Goal: Task Accomplishment & Management: Manage account settings

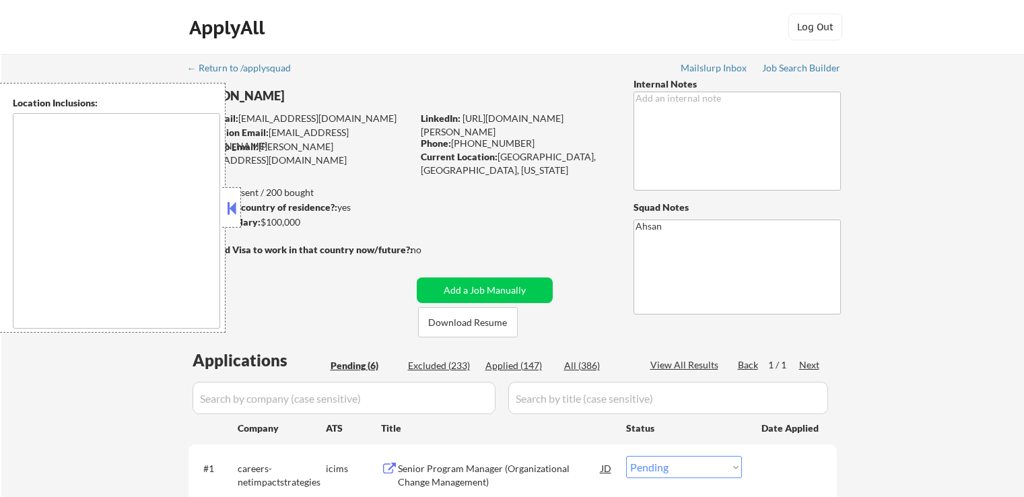
select select ""pending""
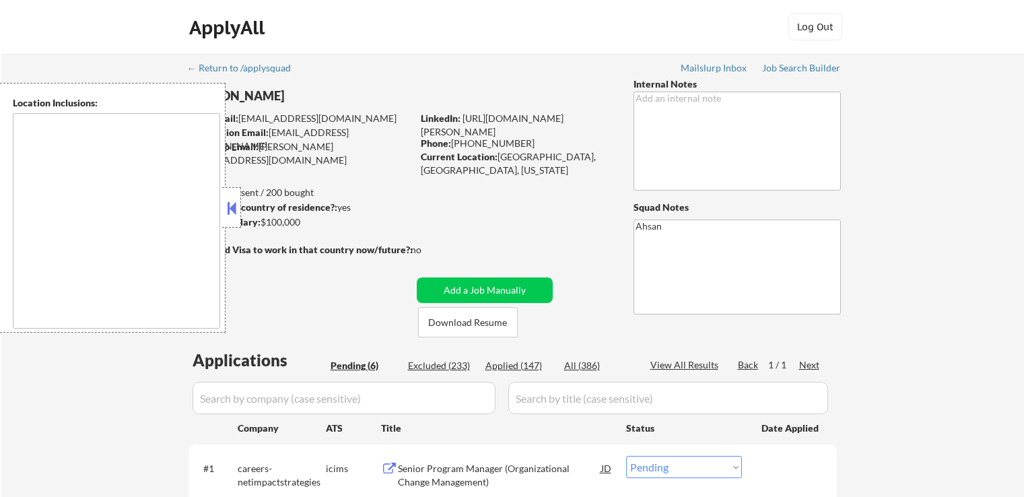
select select ""pending""
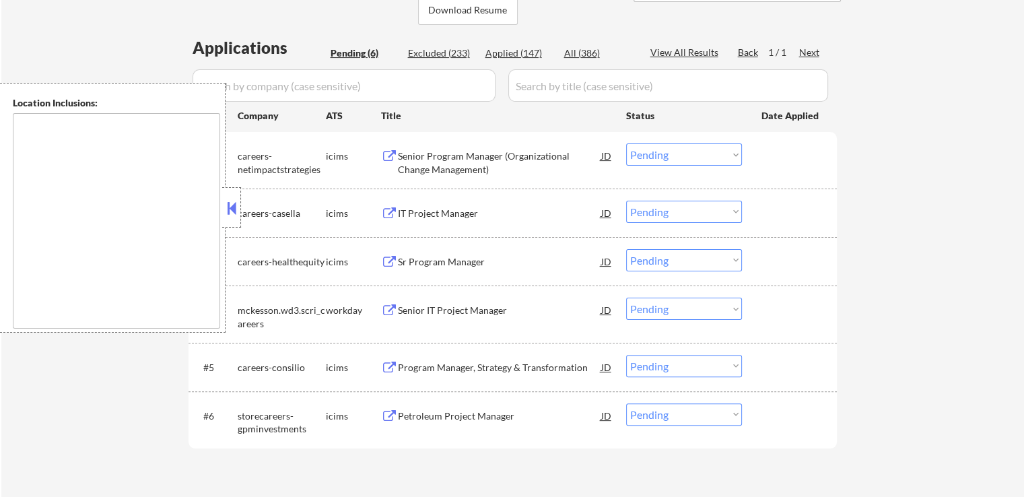
scroll to position [337, 0]
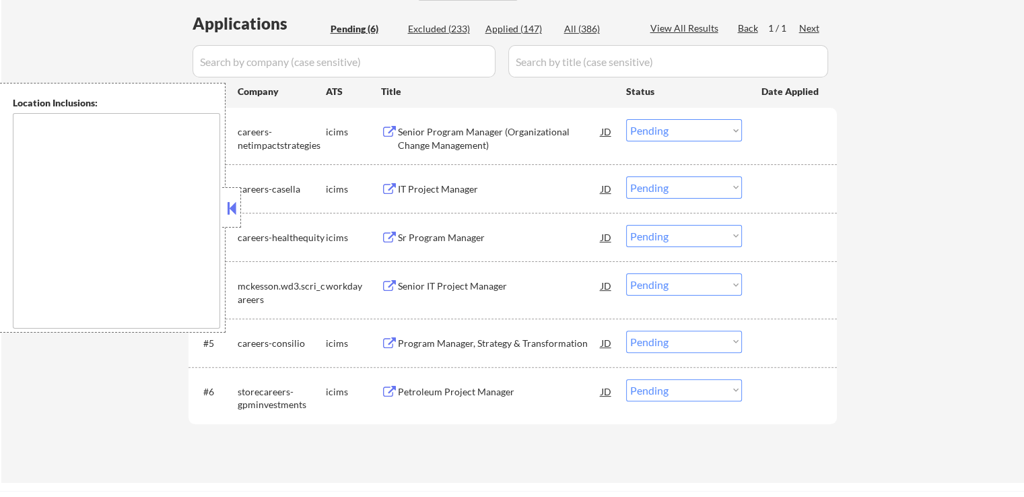
click at [519, 32] on div "Applied (147)" at bounding box center [518, 28] width 67 height 13
select select ""applied""
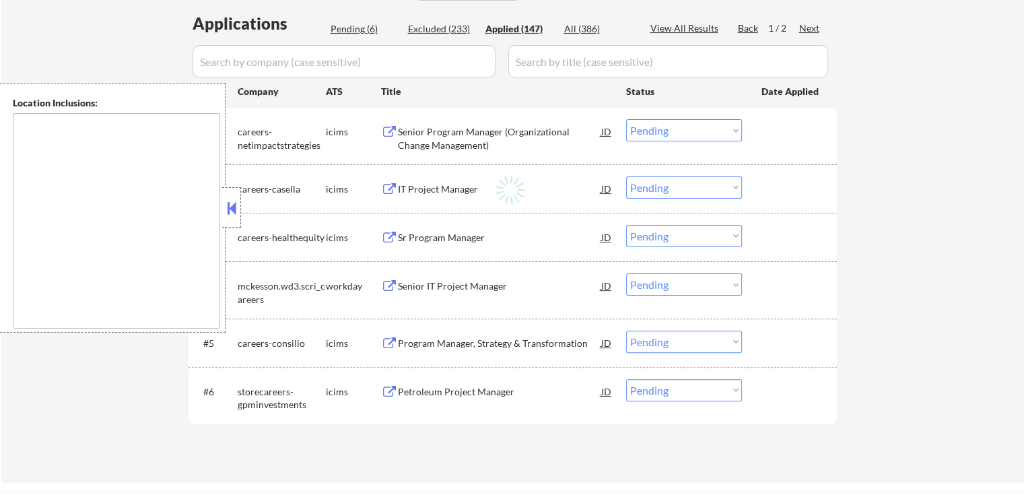
select select ""applied""
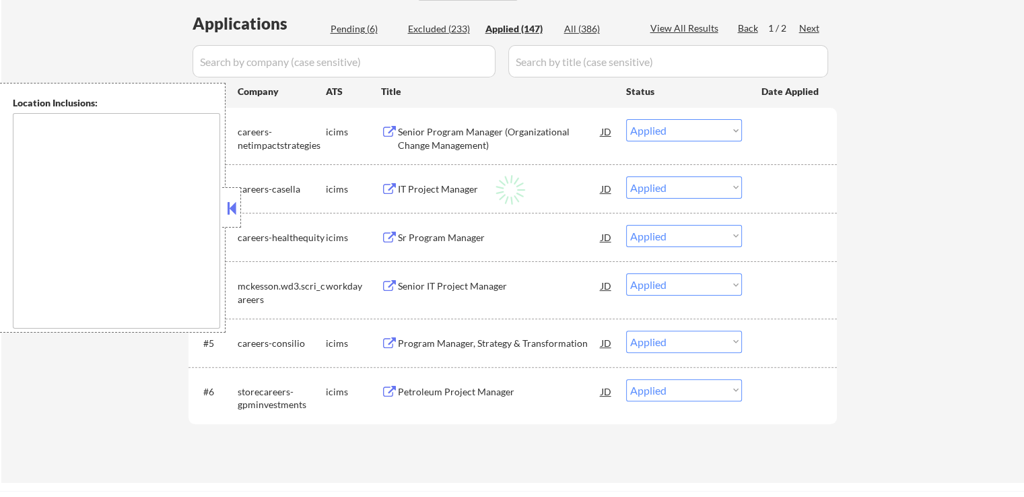
select select ""applied""
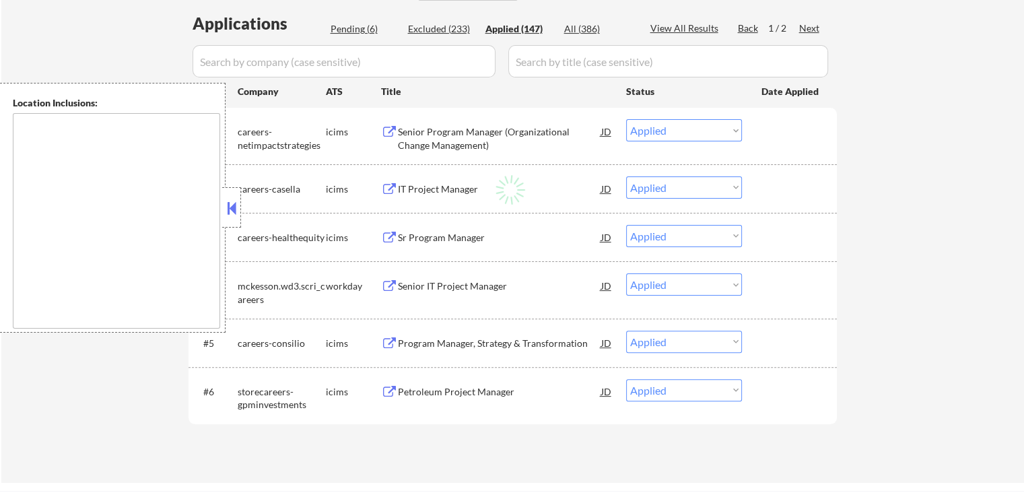
select select ""applied""
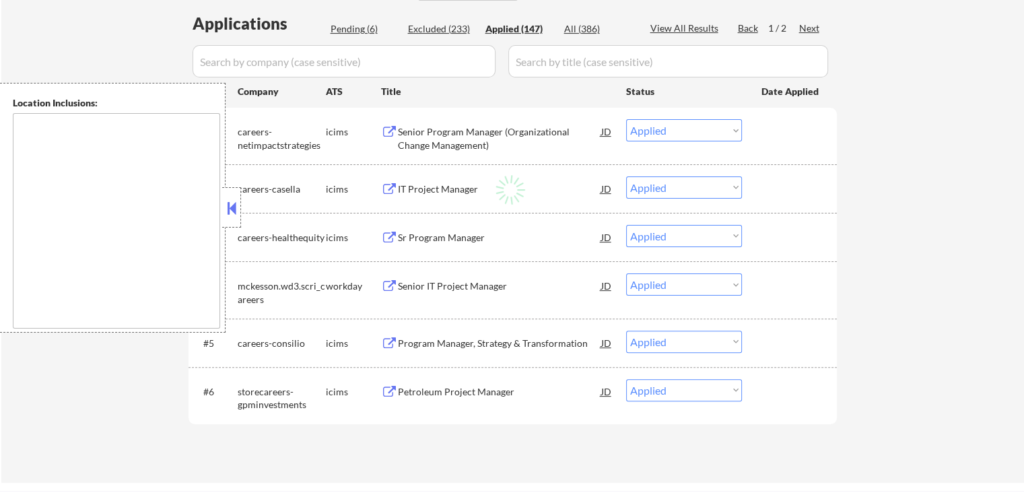
select select ""applied""
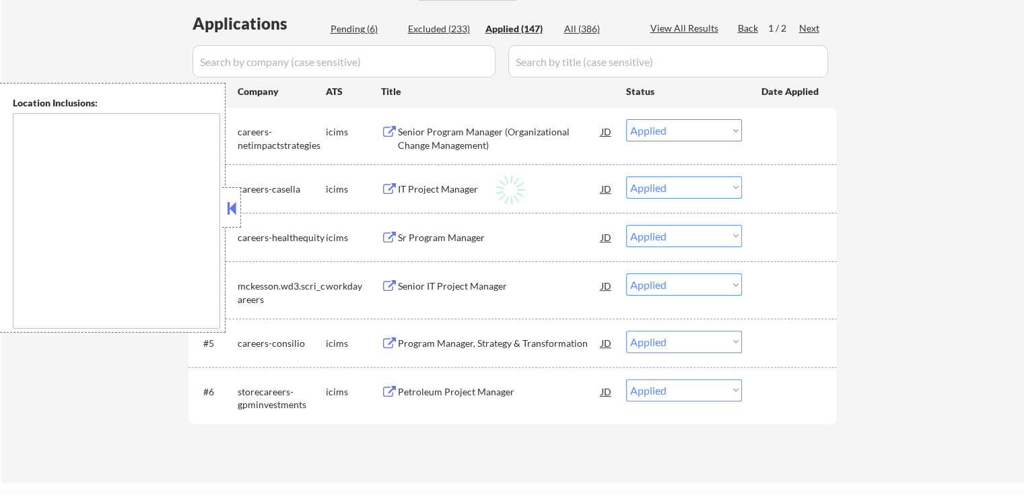
select select ""applied""
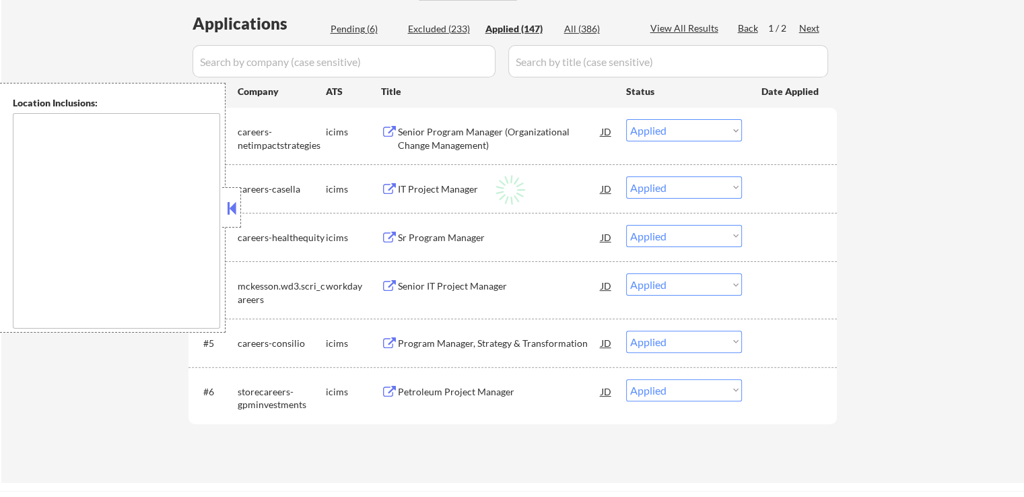
select select ""applied""
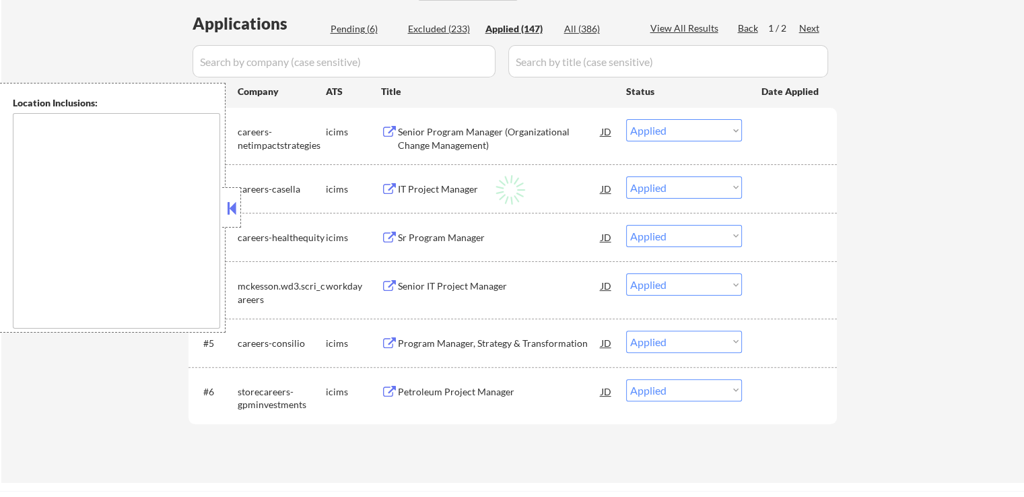
select select ""applied""
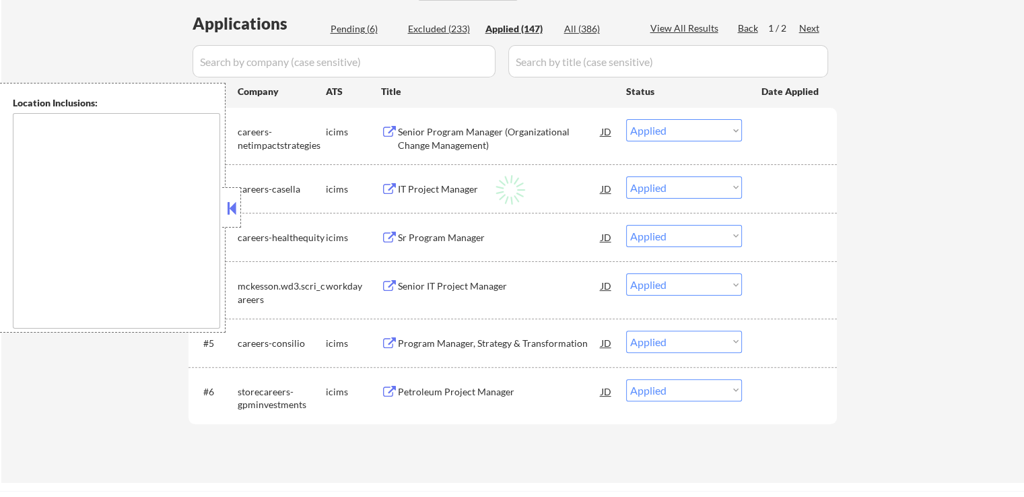
select select ""applied""
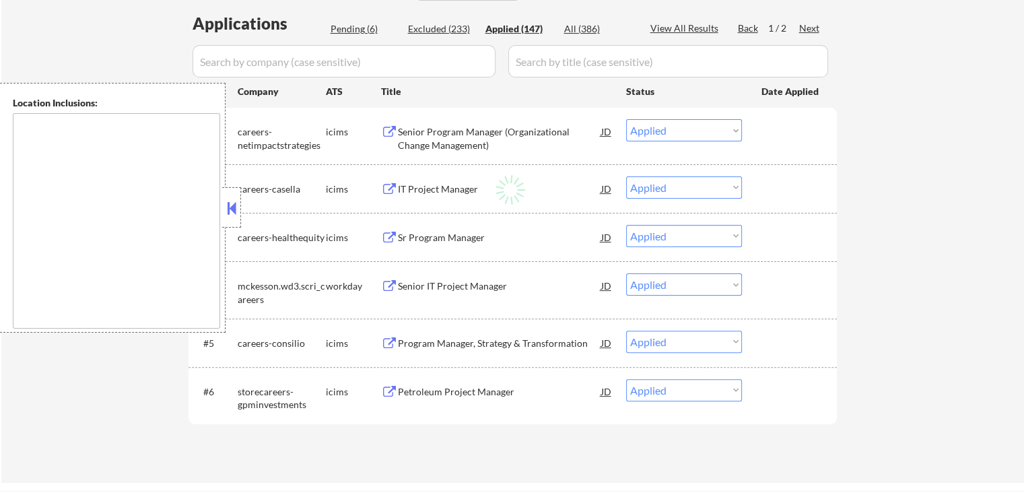
select select ""applied""
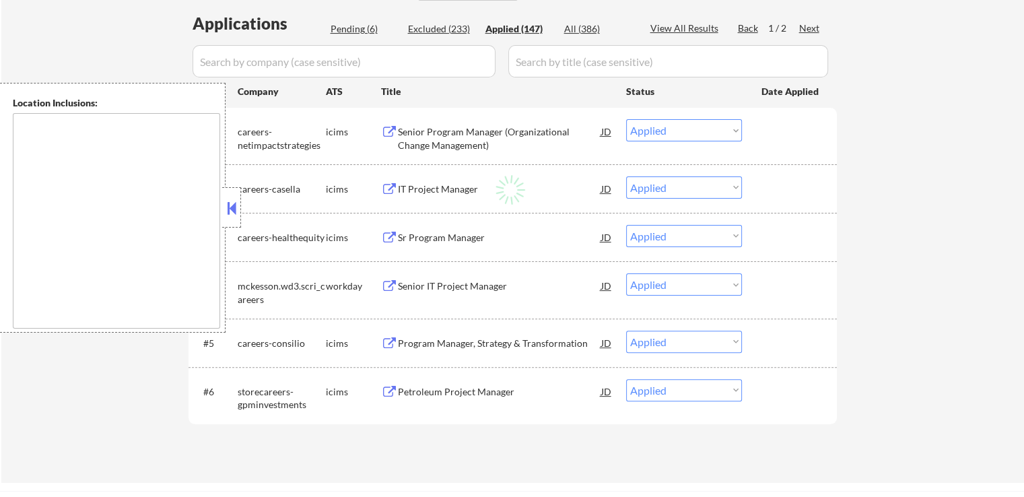
select select ""applied""
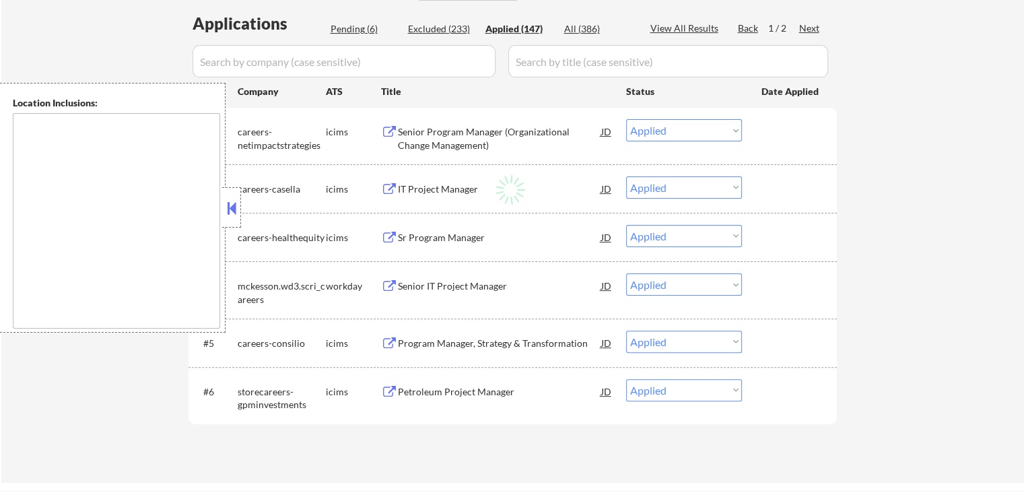
select select ""applied""
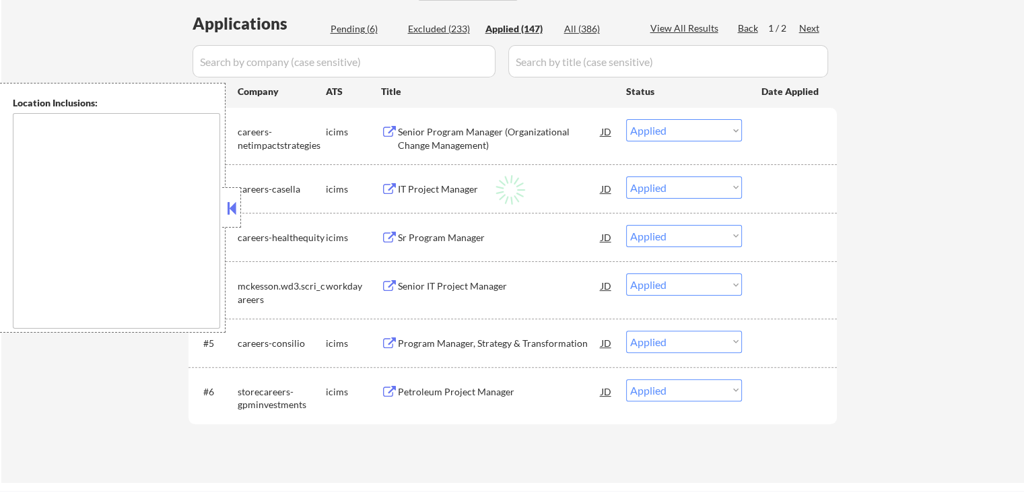
select select ""applied""
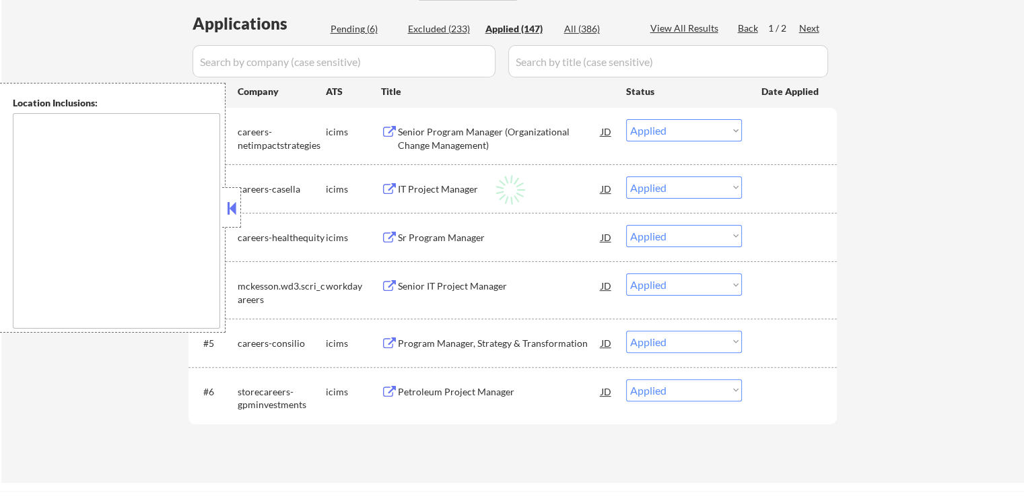
select select ""applied""
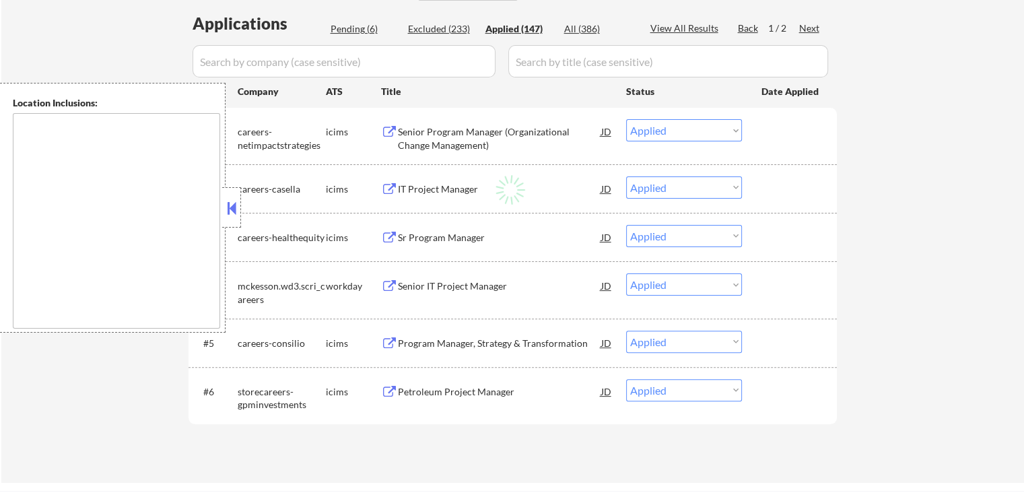
select select ""applied""
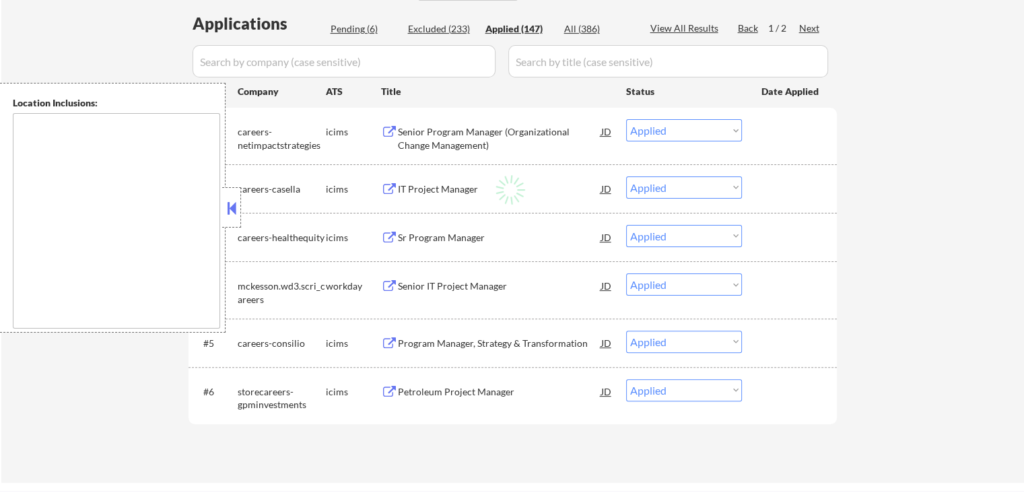
select select ""applied""
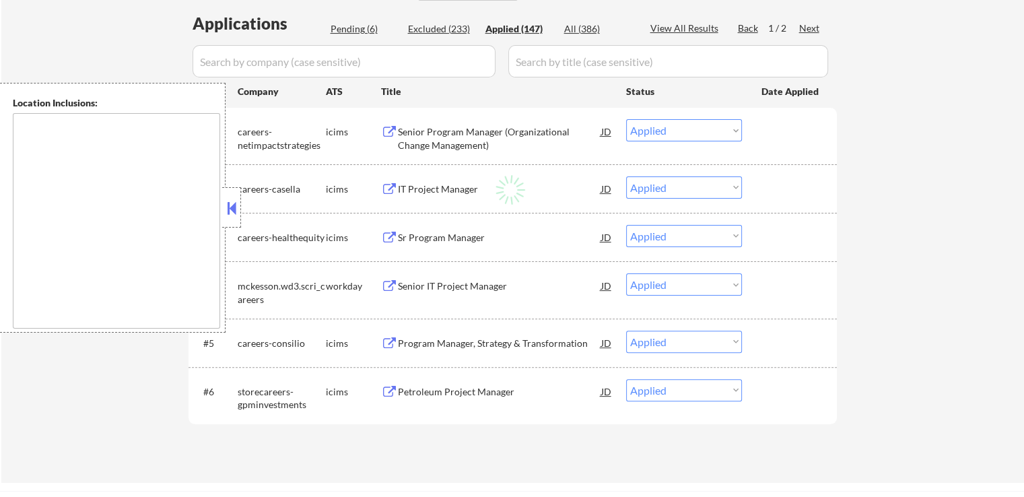
select select ""applied""
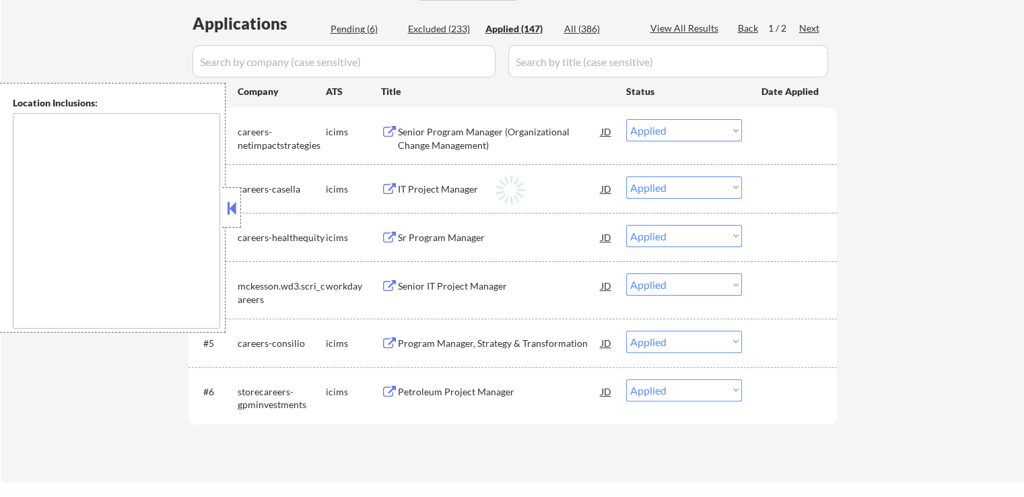
select select ""applied""
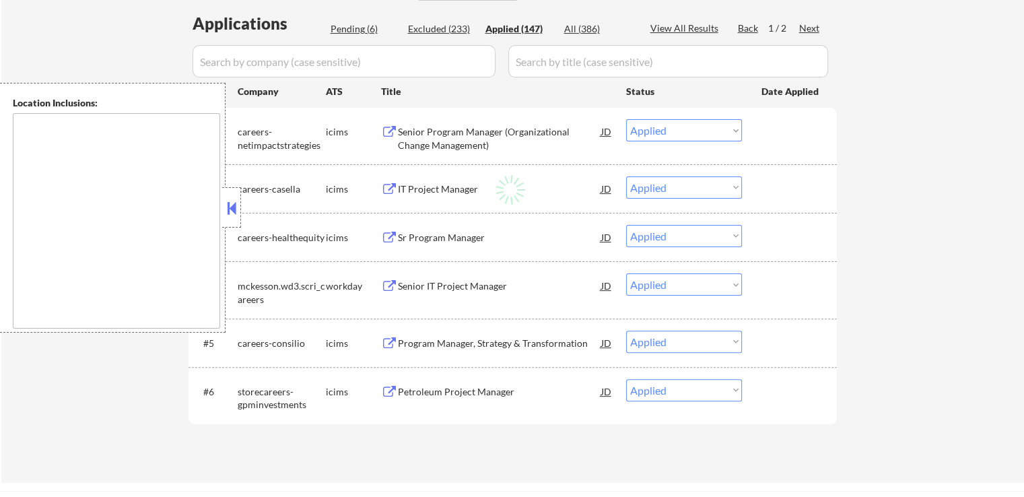
select select ""applied""
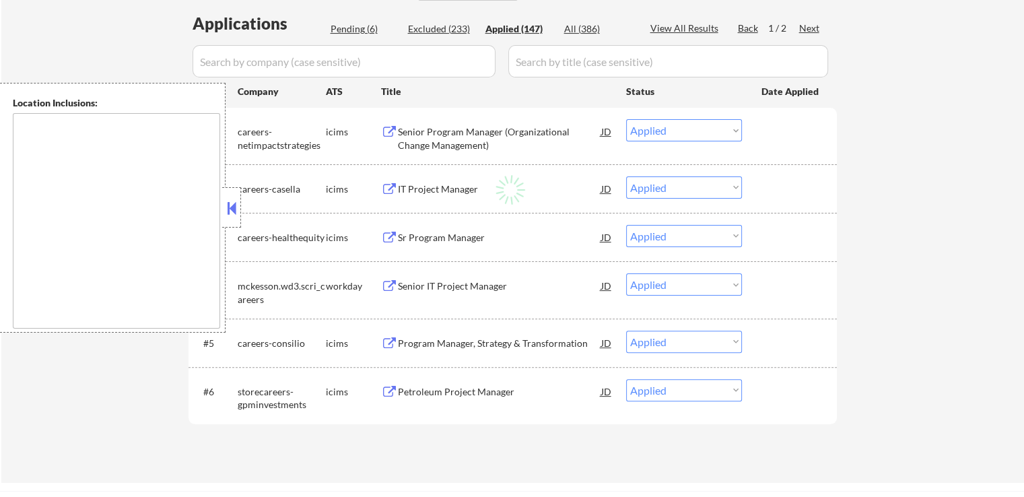
select select ""applied""
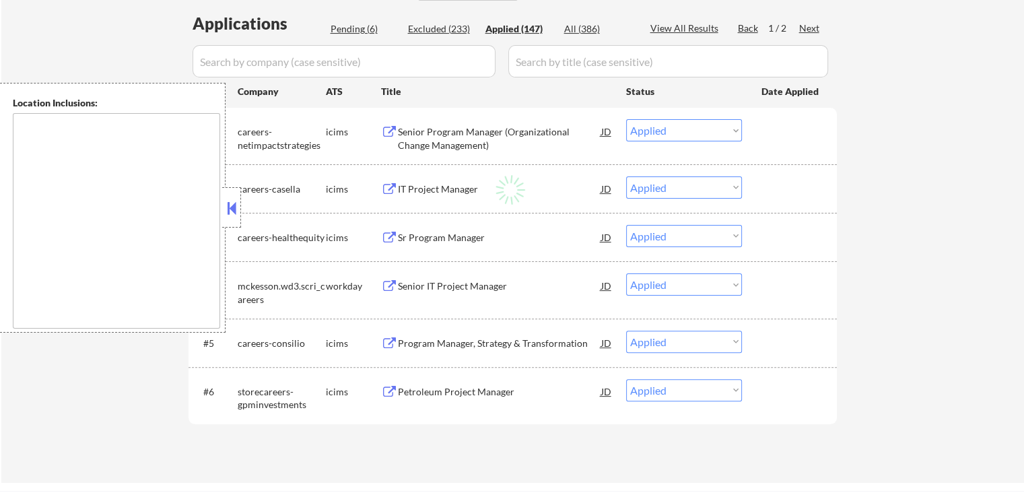
select select ""applied""
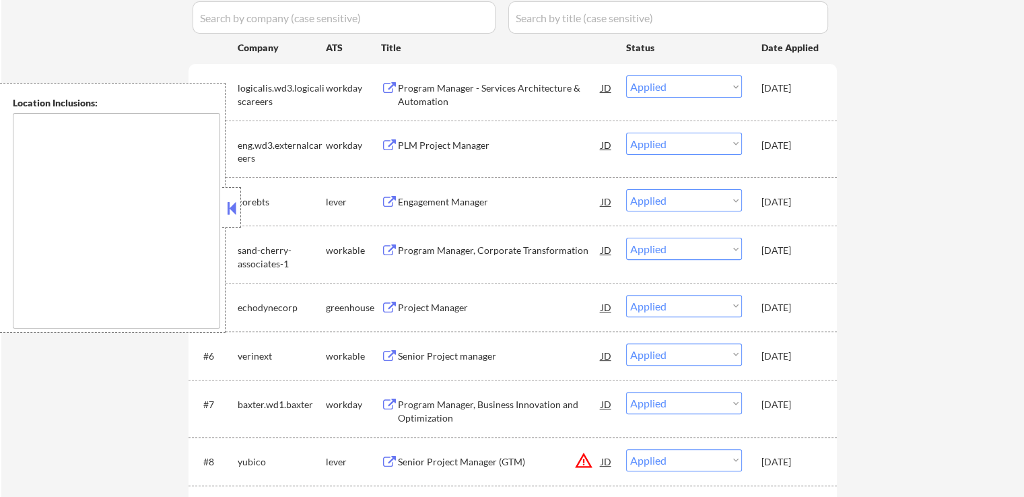
scroll to position [404, 0]
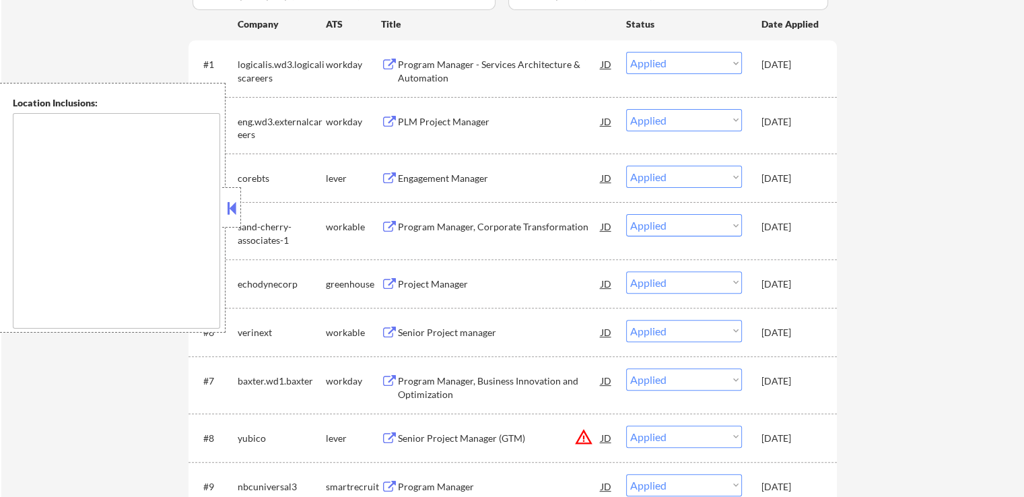
click at [467, 180] on div "Engagement Manager" at bounding box center [499, 178] width 203 height 13
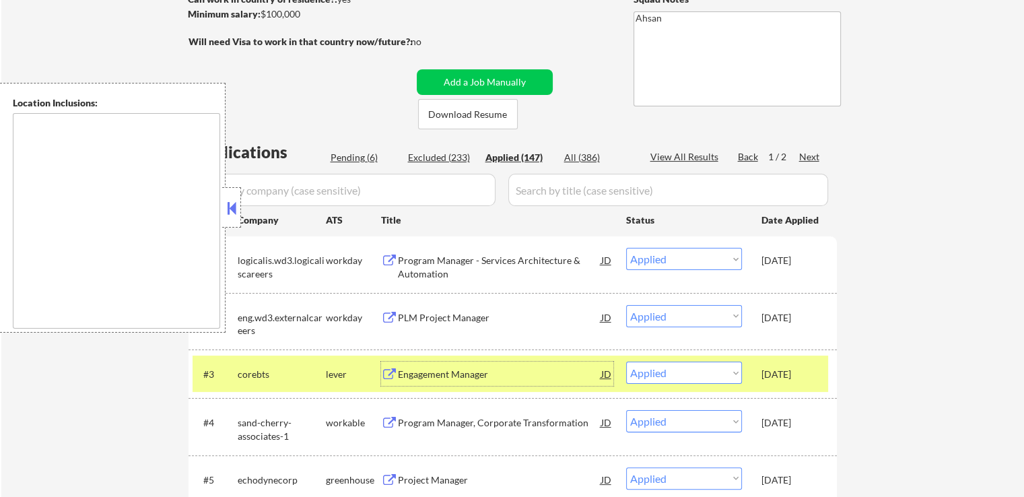
scroll to position [202, 0]
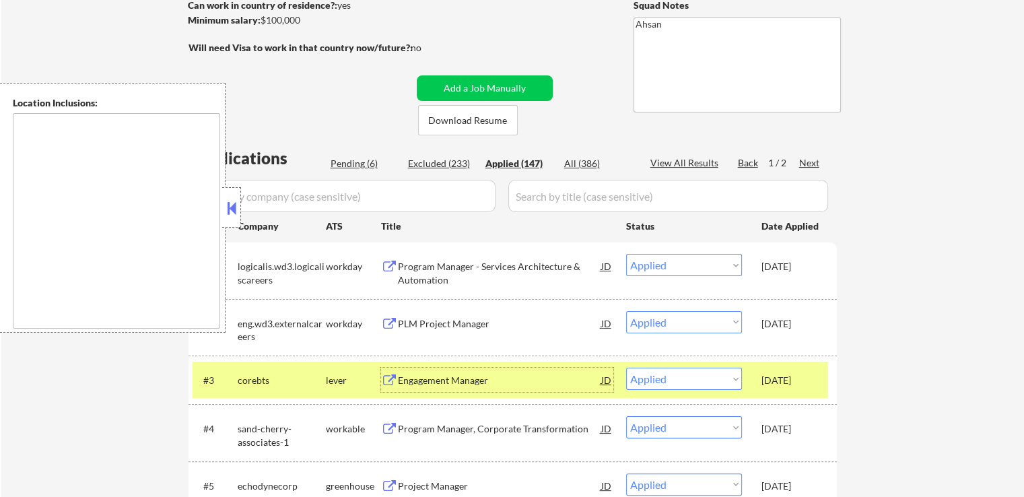
click at [343, 162] on div "Pending (6)" at bounding box center [364, 163] width 67 height 13
select select ""pending""
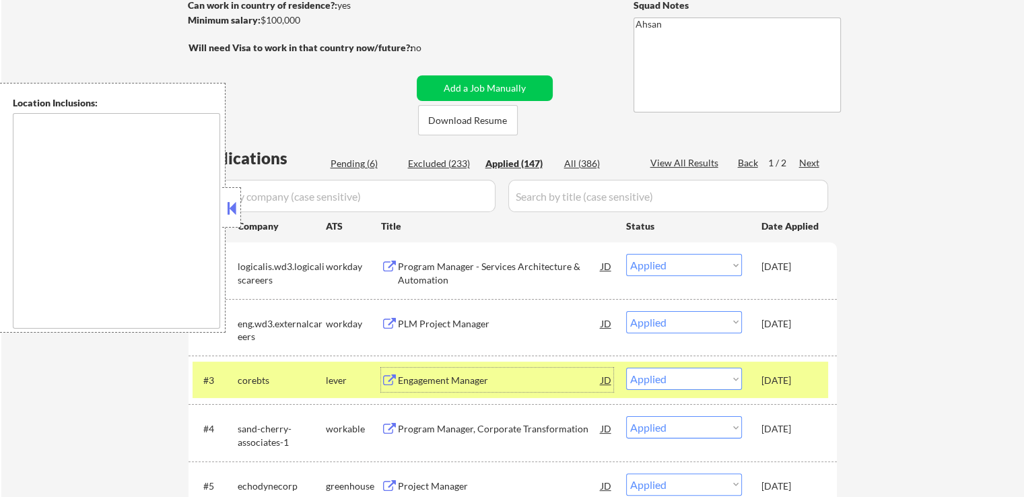
select select ""pending""
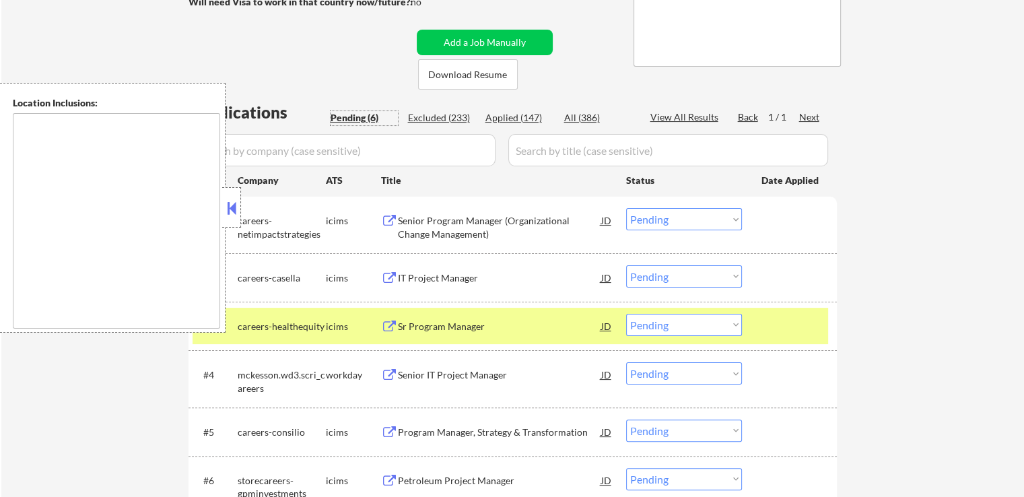
scroll to position [269, 0]
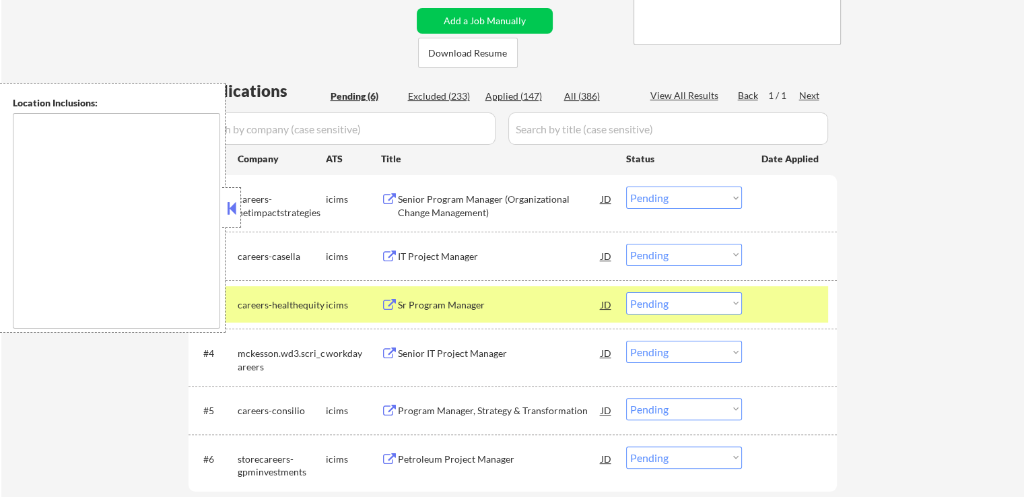
click at [230, 201] on button at bounding box center [231, 208] width 15 height 20
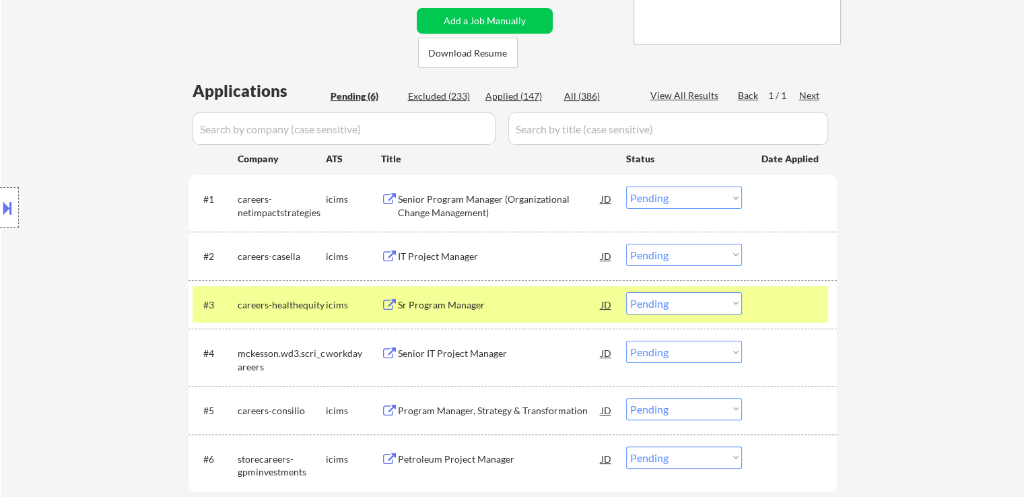
click at [463, 196] on div "Senior Program Manager (Organizational Change Management)" at bounding box center [499, 206] width 203 height 26
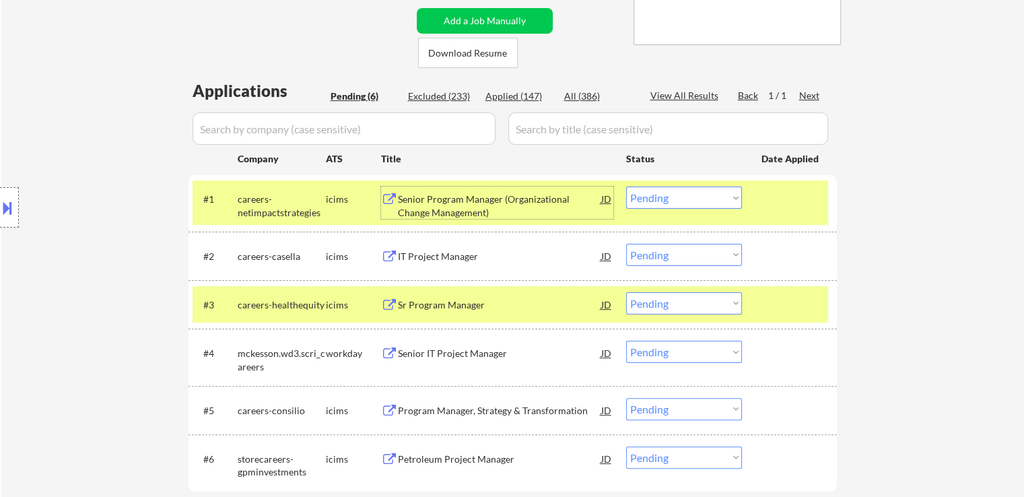
click at [503, 257] on div "IT Project Manager" at bounding box center [499, 256] width 203 height 13
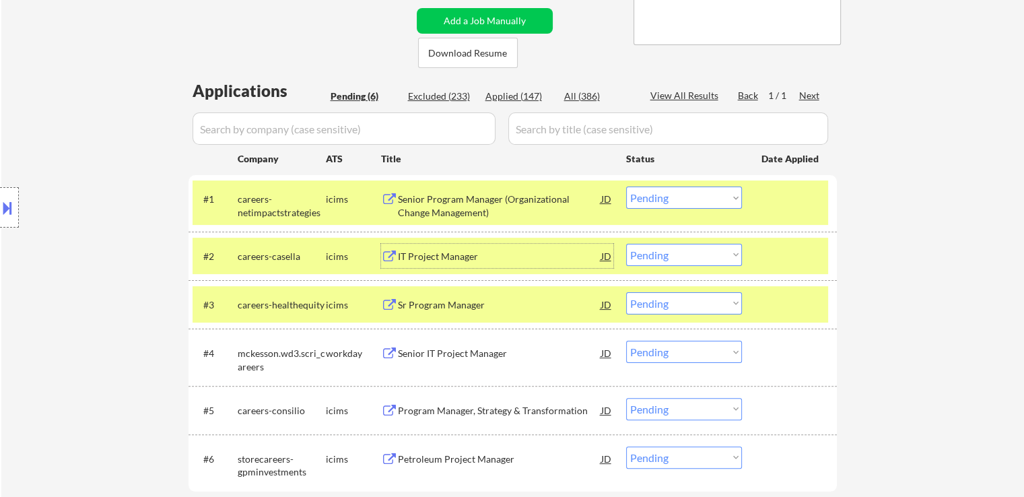
click at [687, 200] on select "Choose an option... Pending Applied Excluded (Questions) Excluded (Expired) Exc…" at bounding box center [684, 197] width 116 height 22
click at [504, 203] on div "Senior Program Manager (Organizational Change Management)" at bounding box center [499, 206] width 203 height 26
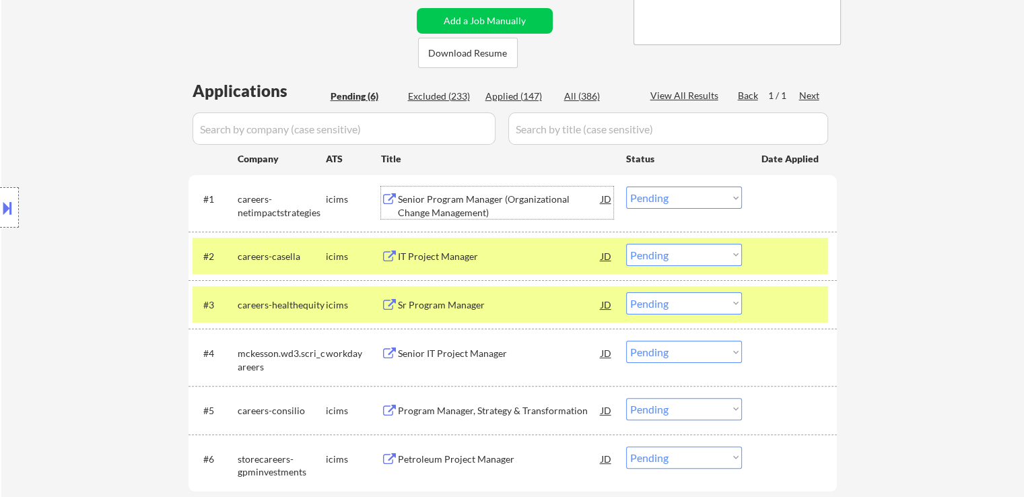
drag, startPoint x: 644, startPoint y: 197, endPoint x: 644, endPoint y: 205, distance: 8.1
click at [644, 203] on select "Choose an option... Pending Applied Excluded (Questions) Excluded (Expired) Exc…" at bounding box center [684, 197] width 116 height 22
click at [626, 186] on select "Choose an option... Pending Applied Excluded (Questions) Excluded (Expired) Exc…" at bounding box center [684, 197] width 116 height 22
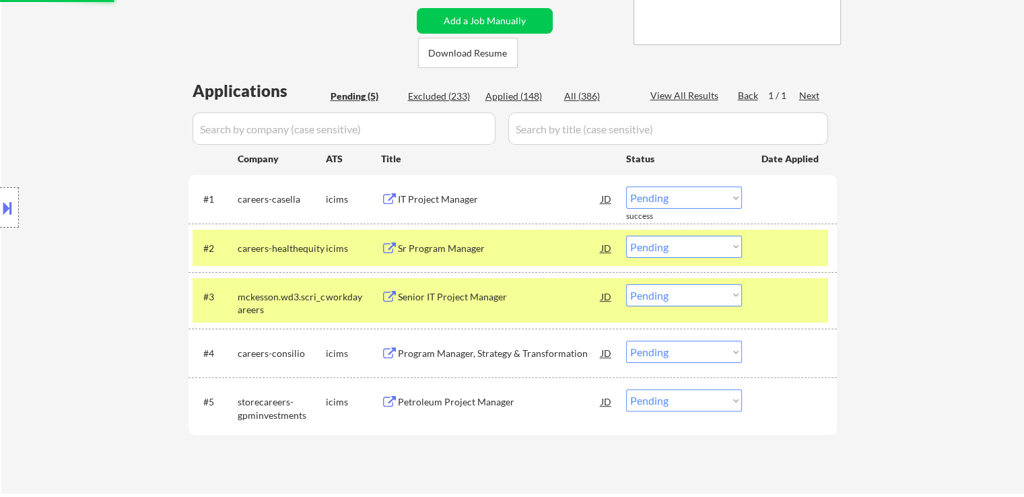
click at [488, 249] on div "Sr Program Manager" at bounding box center [499, 248] width 203 height 13
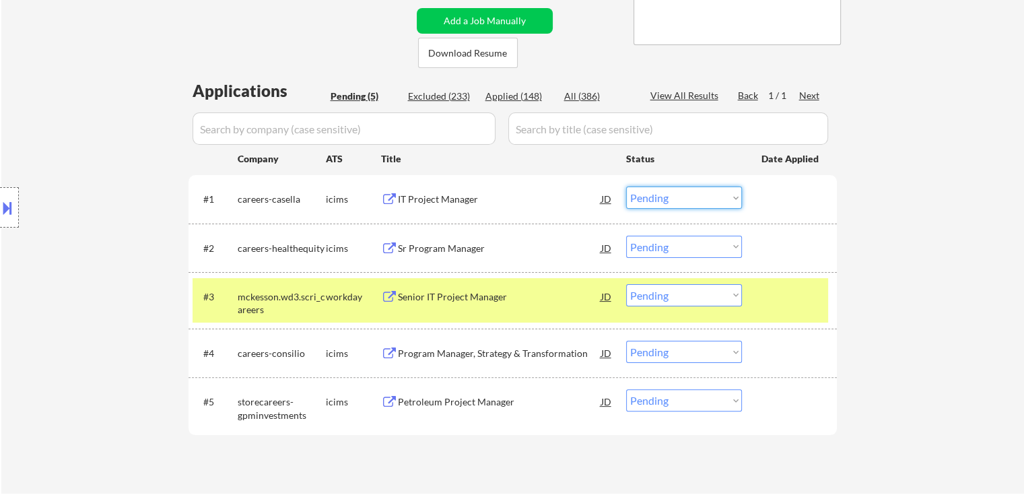
drag, startPoint x: 654, startPoint y: 197, endPoint x: 654, endPoint y: 207, distance: 10.1
click at [654, 197] on select "Choose an option... Pending Applied Excluded (Questions) Excluded (Expired) Exc…" at bounding box center [684, 197] width 116 height 22
click at [626, 186] on select "Choose an option... Pending Applied Excluded (Questions) Excluded (Expired) Exc…" at bounding box center [684, 197] width 116 height 22
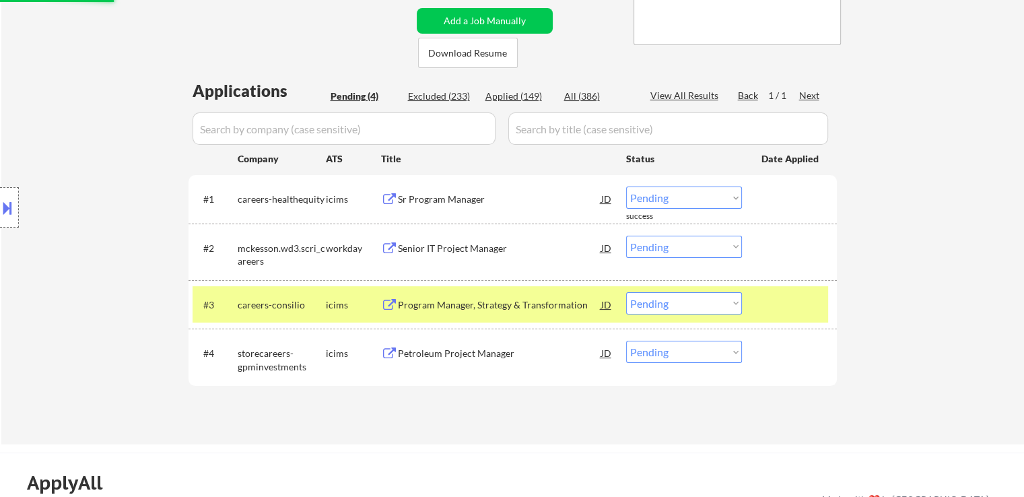
click at [485, 243] on div "Senior IT Project Manager" at bounding box center [499, 248] width 203 height 13
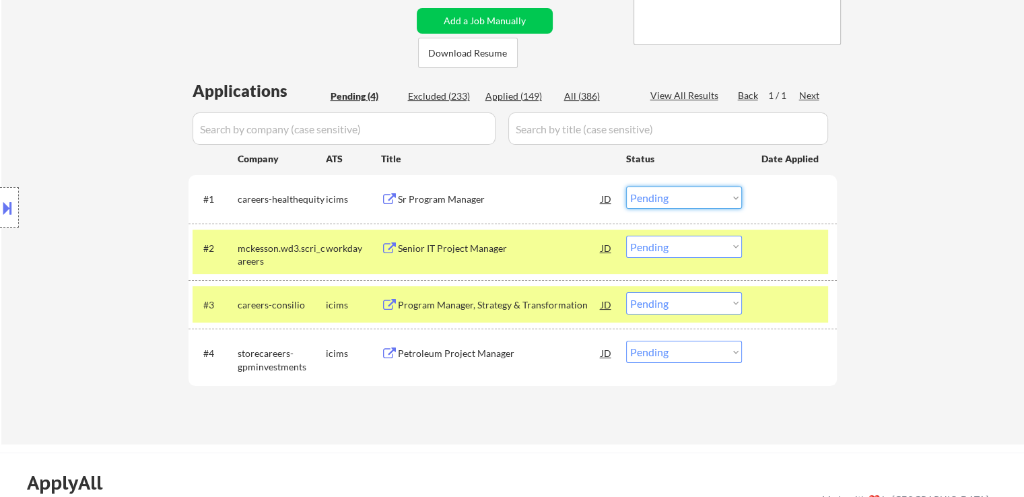
drag, startPoint x: 675, startPoint y: 205, endPoint x: 668, endPoint y: 208, distance: 8.1
click at [673, 205] on select "Choose an option... Pending Applied Excluded (Questions) Excluded (Expired) Exc…" at bounding box center [684, 197] width 116 height 22
click at [626, 186] on select "Choose an option... Pending Applied Excluded (Questions) Excluded (Expired) Exc…" at bounding box center [684, 197] width 116 height 22
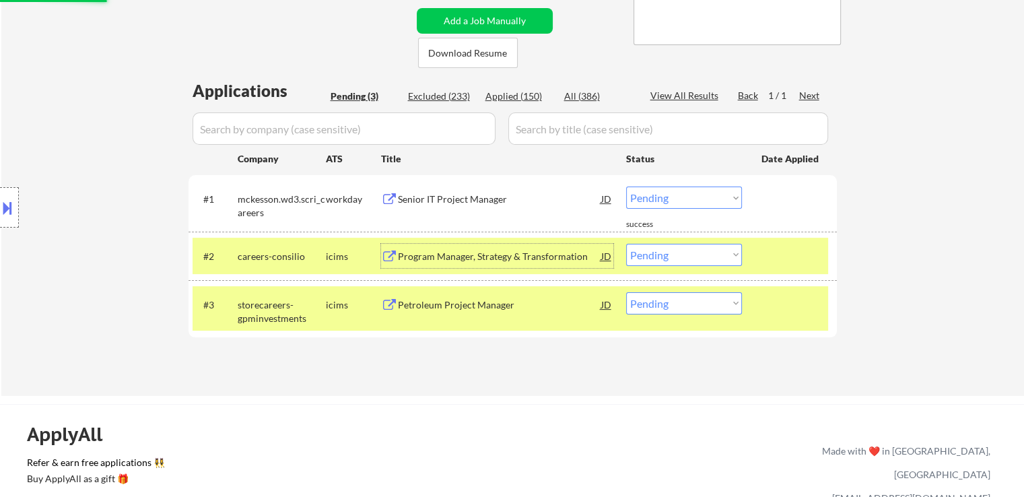
click at [524, 252] on div "Program Manager, Strategy & Transformation" at bounding box center [499, 256] width 203 height 13
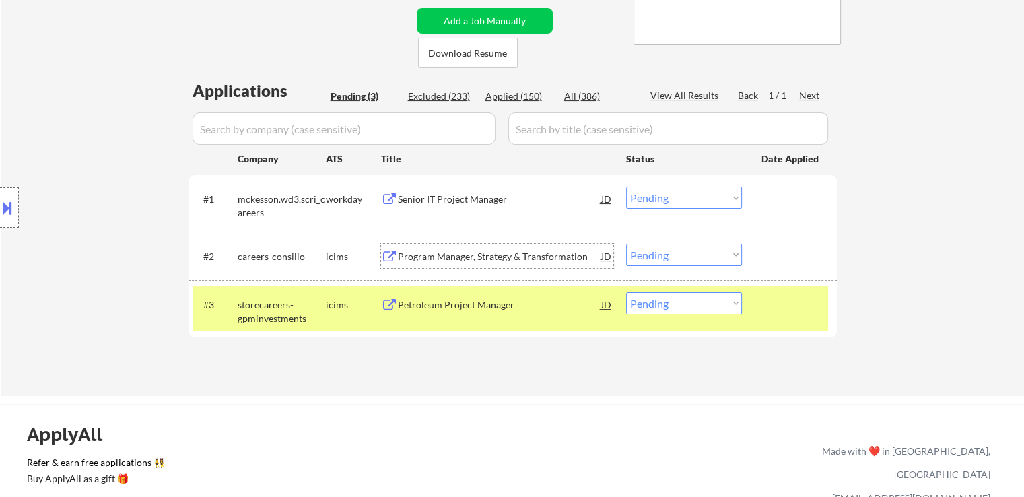
drag, startPoint x: 665, startPoint y: 199, endPoint x: 663, endPoint y: 208, distance: 8.9
click at [665, 199] on select "Choose an option... Pending Applied Excluded (Questions) Excluded (Expired) Exc…" at bounding box center [684, 197] width 116 height 22
click at [626, 186] on select "Choose an option... Pending Applied Excluded (Questions) Excluded (Expired) Exc…" at bounding box center [684, 197] width 116 height 22
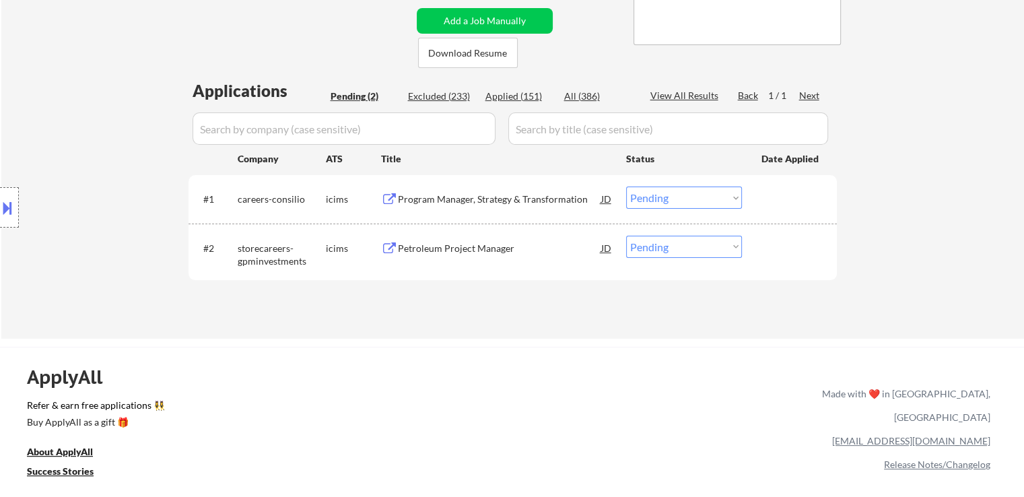
click at [491, 252] on div "Petroleum Project Manager" at bounding box center [499, 248] width 203 height 13
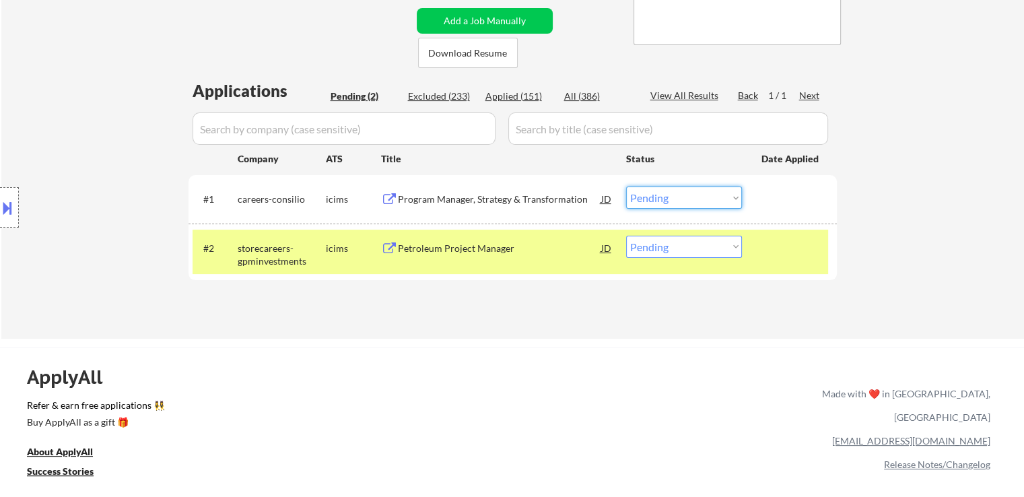
drag, startPoint x: 673, startPoint y: 189, endPoint x: 671, endPoint y: 200, distance: 11.0
click at [671, 200] on select "Choose an option... Pending Applied Excluded (Questions) Excluded (Expired) Exc…" at bounding box center [684, 197] width 116 height 22
click at [626, 186] on select "Choose an option... Pending Applied Excluded (Questions) Excluded (Expired) Exc…" at bounding box center [684, 197] width 116 height 22
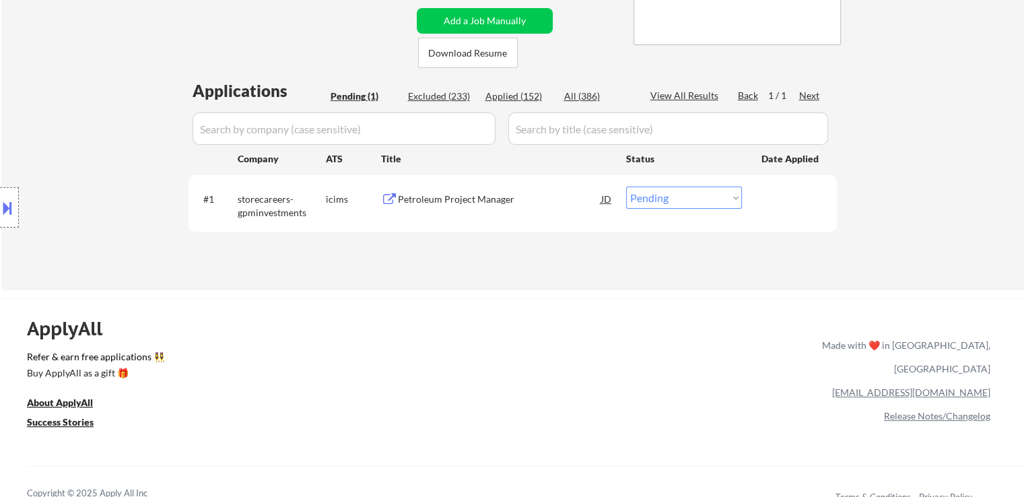
click at [673, 195] on select "Choose an option... Pending Applied Excluded (Questions) Excluded (Expired) Exc…" at bounding box center [684, 197] width 116 height 22
select select ""excluded__salary_""
click at [626, 186] on select "Choose an option... Pending Applied Excluded (Questions) Excluded (Expired) Exc…" at bounding box center [684, 197] width 116 height 22
click at [615, 337] on div "ApplyAll Refer & earn free applications 👯‍♀️ Buy ApplyAll as a gift 🎁 About App…" at bounding box center [512, 414] width 1024 height 213
